Goal: Book appointment/travel/reservation

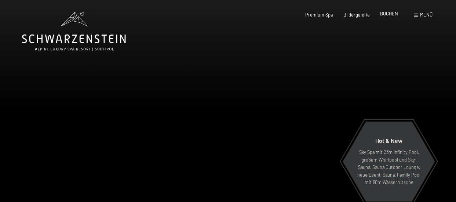
click at [392, 15] on span "BUCHEN" at bounding box center [389, 14] width 18 height 6
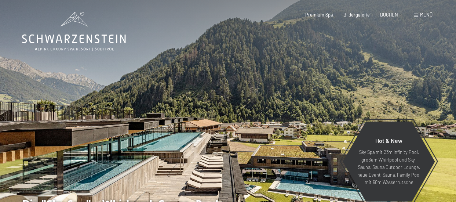
click at [425, 14] on span "Menü" at bounding box center [426, 15] width 12 height 6
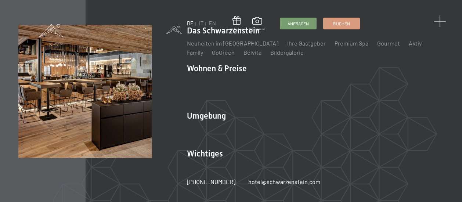
click at [442, 20] on span at bounding box center [439, 21] width 12 height 12
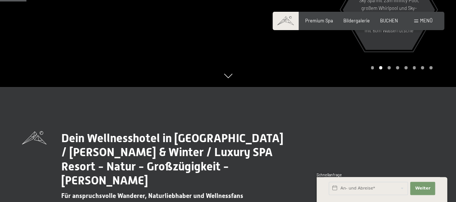
scroll to position [147, 0]
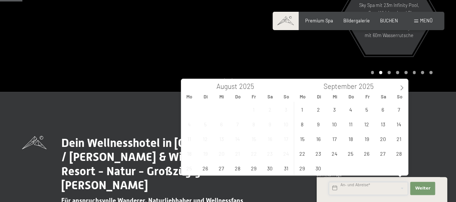
click at [363, 188] on input "text" at bounding box center [368, 188] width 79 height 13
click at [402, 88] on icon at bounding box center [401, 87] width 5 height 5
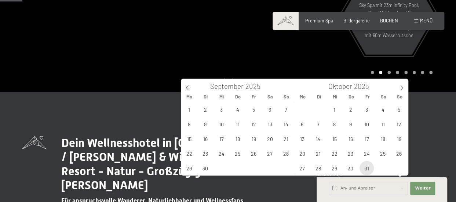
click at [366, 170] on span "31" at bounding box center [367, 168] width 14 height 14
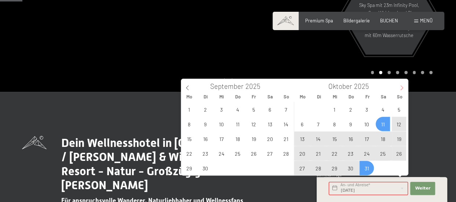
click at [402, 90] on icon at bounding box center [401, 87] width 5 height 5
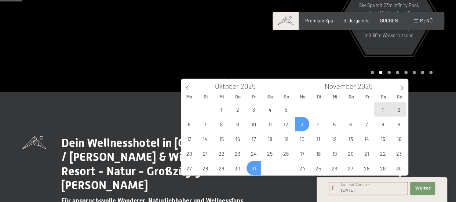
click at [300, 126] on span "3" at bounding box center [302, 124] width 14 height 14
type input "Fr. 31.10.2025 - Mo. 03.11.2025"
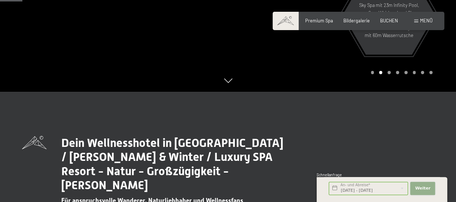
scroll to position [0, 0]
click at [423, 188] on span "Weiter" at bounding box center [422, 188] width 15 height 6
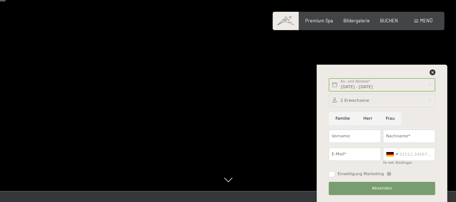
scroll to position [37, 0]
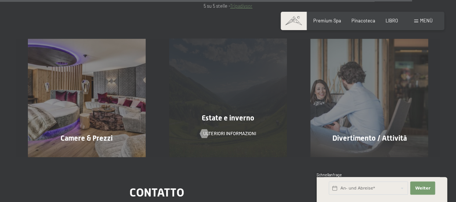
scroll to position [2679, 0]
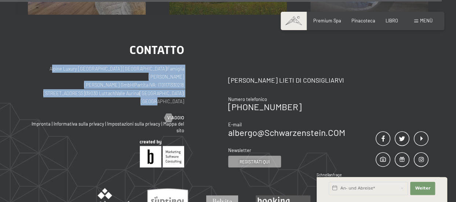
drag, startPoint x: 46, startPoint y: 51, endPoint x: 182, endPoint y: 69, distance: 137.4
click at [182, 69] on p "Alpine Luxury SPA Resort SCHWARZENSTEIN | Famiglia Zimmerhofer Otmar Zimmerhofe…" at bounding box center [106, 85] width 156 height 41
copy p "Alpine Luxury SPA Resort SCHWARZENSTEIN | Famiglia Zimmerhofer Otmar Zimmerhofe…"
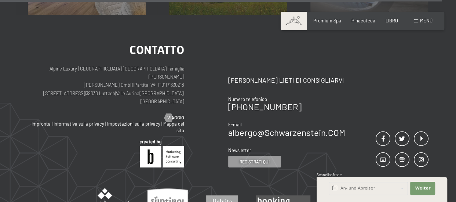
click at [114, 79] on div "Contatto Alpine Luxury SPA Resort SCHWARZENSTEIN | Famiglia Zimmerhofer Otmar Z…" at bounding box center [106, 82] width 156 height 77
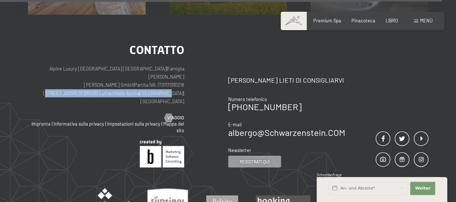
drag, startPoint x: 66, startPoint y: 70, endPoint x: 172, endPoint y: 69, distance: 105.7
click at [172, 69] on p "Alpine Luxury SPA Resort SCHWARZENSTEIN | Famiglia Zimmerhofer Otmar Zimmerhofe…" at bounding box center [106, 85] width 156 height 41
copy p "Dorfstraße 11 | 39030 Luttach | Valle Aurina | Alto Adige"
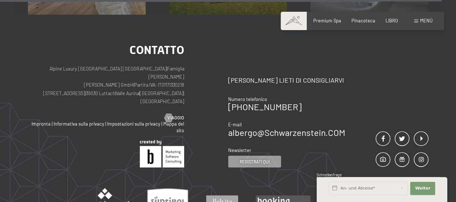
click at [106, 79] on div "Contatto Alpine Luxury SPA Resort SCHWARZENSTEIN | Famiglia Zimmerhofer Otmar Z…" at bounding box center [106, 82] width 156 height 77
drag, startPoint x: 91, startPoint y: 68, endPoint x: 63, endPoint y: 71, distance: 27.7
click at [63, 71] on p "Alpine Luxury SPA Resort SCHWARZENSTEIN | Famiglia Zimmerhofer Otmar Zimmerhofe…" at bounding box center [106, 85] width 156 height 41
copy p "[STREET_ADDRESS]"
click at [115, 70] on p "Alpine Luxury SPA Resort SCHWARZENSTEIN | Famiglia Zimmerhofer Otmar Zimmerhofe…" at bounding box center [106, 85] width 156 height 41
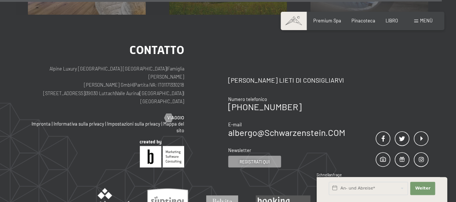
click at [115, 70] on p "Alpine Luxury SPA Resort SCHWARZENSTEIN | Famiglia Zimmerhofer Otmar Zimmerhofe…" at bounding box center [106, 85] width 156 height 41
copy p "Luttach"
